Goal: Check status: Check status

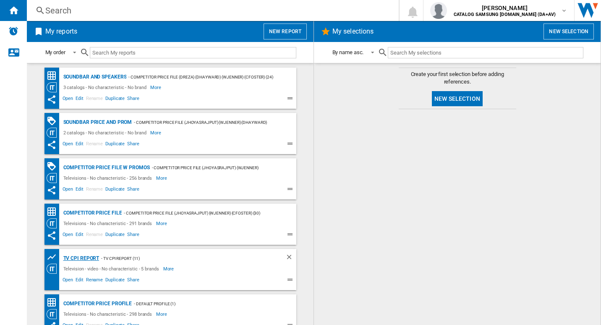
click at [85, 258] on div "TV CPI Report" at bounding box center [80, 258] width 38 height 10
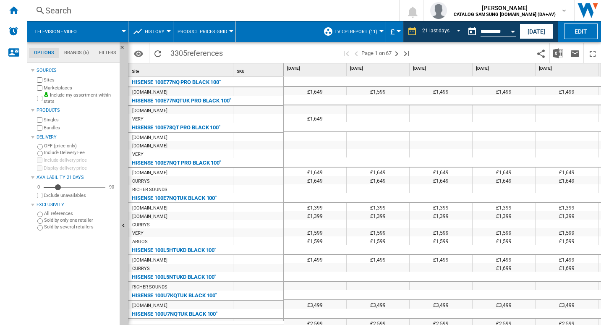
drag, startPoint x: 538, startPoint y: 25, endPoint x: 541, endPoint y: 41, distance: 15.9
click at [538, 25] on button "Today" at bounding box center [537, 32] width 34 height 16
